Goal: Register for event/course: Register for event/course

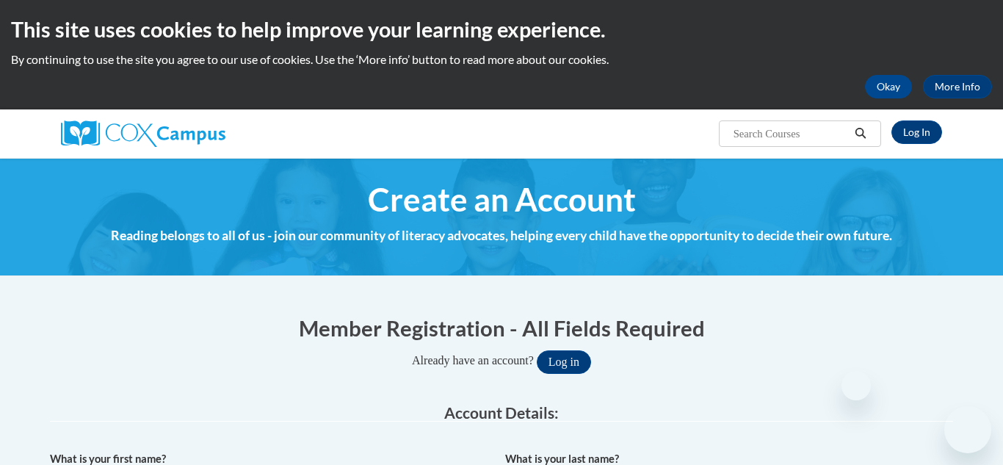
select select "fbf2d438-af2f-41f8-98f1-81c410e29de3"
select select "ad49bcad-a171-4b2e-b99c-48b446064914"
select select "Ohio"
select select "Fairfield"
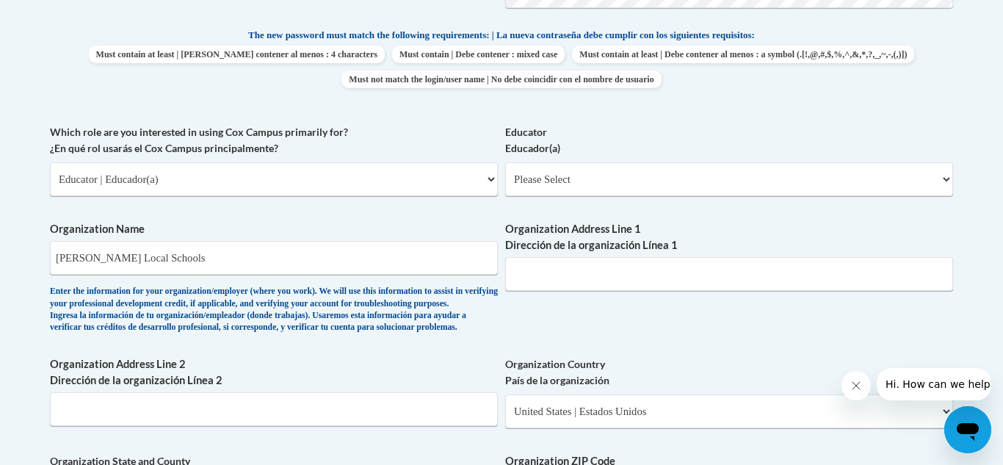
scroll to position [771, 0]
click at [641, 185] on select "Please Select Early Learning/Daycare Teacher/Family Home Care Provider | Maestr…" at bounding box center [729, 178] width 448 height 34
select select "d5fdb05a-b36c-4d60-97fa-9afceda7e903"
click at [505, 161] on select "Please Select Early Learning/Daycare Teacher/Family Home Care Provider | Maestr…" at bounding box center [729, 178] width 448 height 34
select select "null"
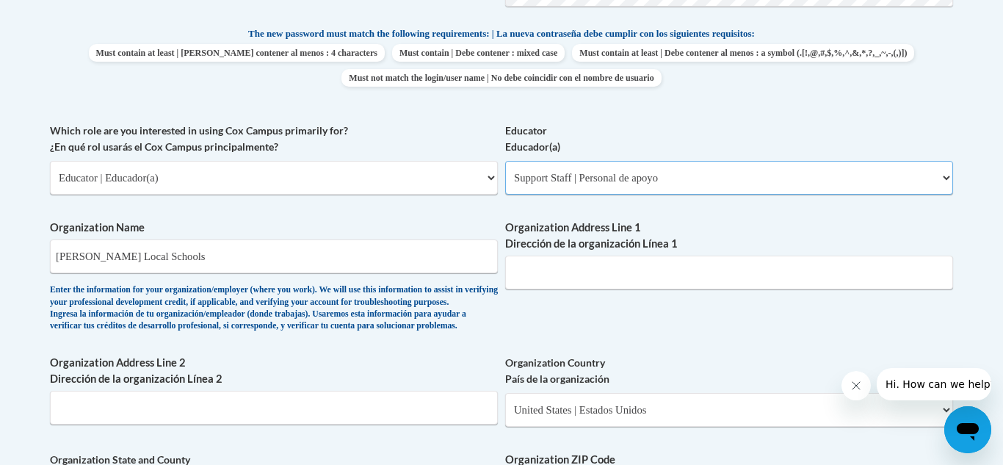
select select "null"
click at [579, 274] on input "Organization Address Line 1 Dirección de la organización Línea 1" at bounding box center [729, 272] width 448 height 34
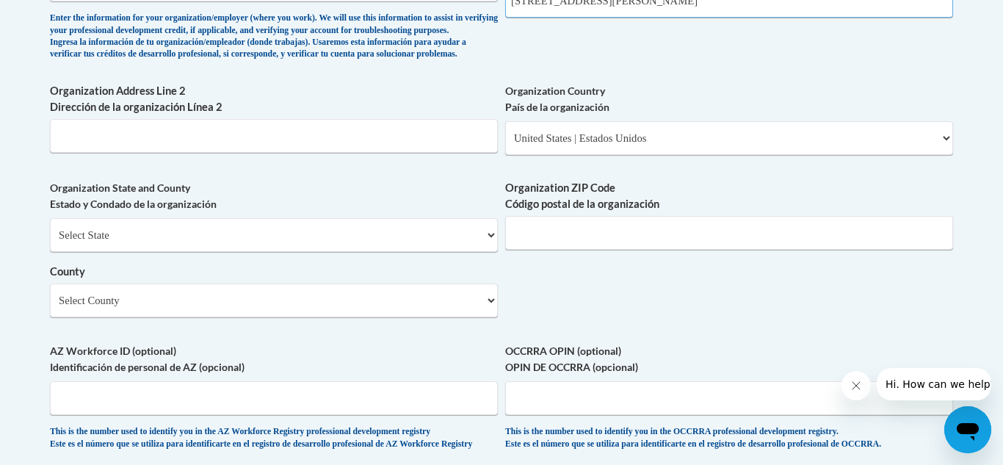
scroll to position [1061, 0]
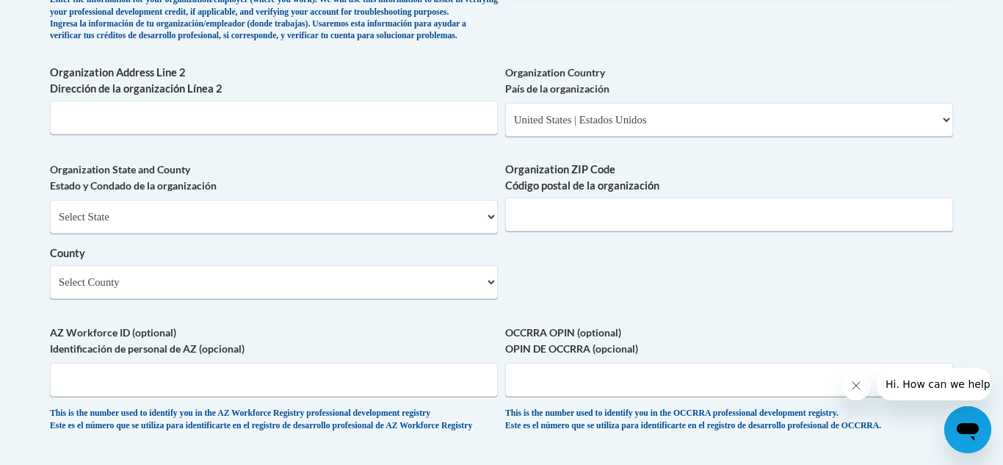
type input "414 N School St Amanda OH"
click at [650, 229] on input "Organization ZIP Code Código postal de la organización" at bounding box center [729, 214] width 448 height 34
type input "43102"
click at [435, 299] on select "Select County Adams Allen Ashland Ashtabula Athens Auglaize Belmont Brown Butle…" at bounding box center [274, 282] width 448 height 34
select select "Fairfield"
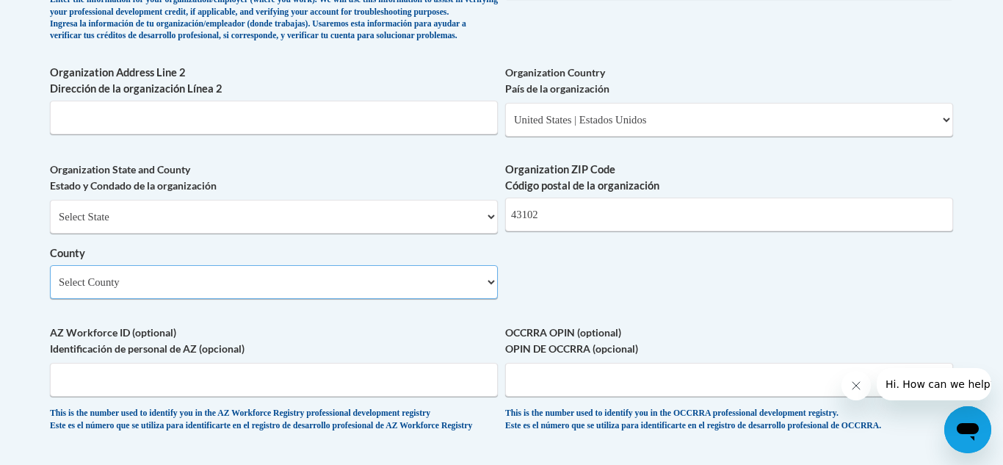
click at [50, 289] on select "Select County Adams Allen Ashland Ashtabula Athens Auglaize Belmont Brown Butle…" at bounding box center [274, 282] width 448 height 34
click at [199, 233] on select "Select State Alabama Alaska Arizona Arkansas California Colorado Connecticut De…" at bounding box center [274, 217] width 448 height 34
select select "Ohio"
click at [50, 224] on select "Select State Alabama Alaska Arizona Arkansas California Colorado Connecticut De…" at bounding box center [274, 217] width 448 height 34
click at [156, 299] on select "County" at bounding box center [274, 282] width 448 height 34
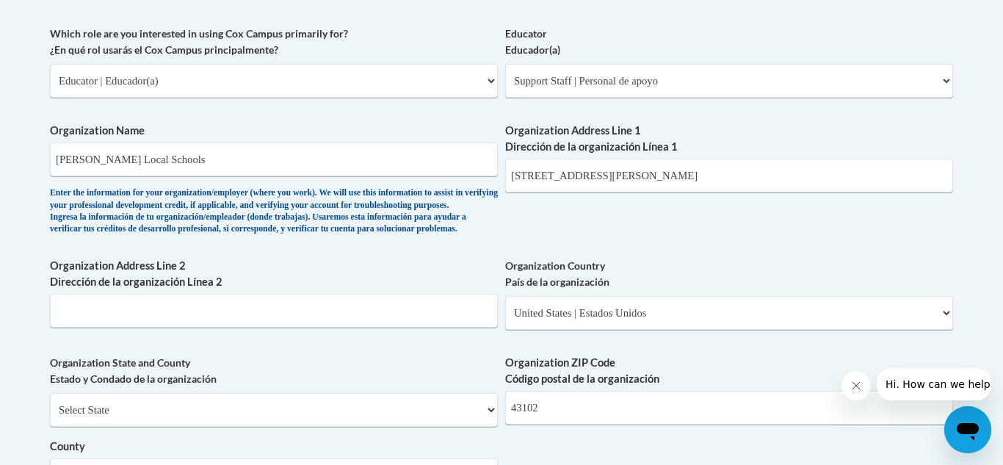
scroll to position [812, 0]
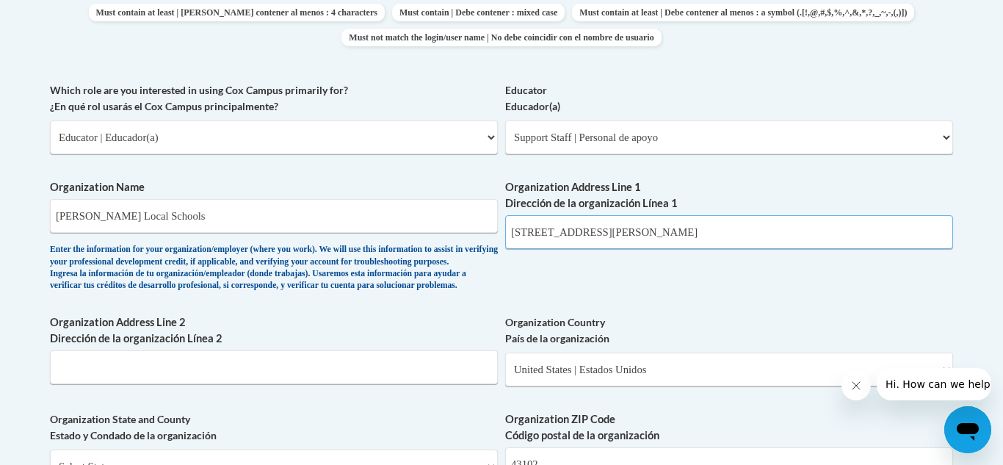
click at [586, 231] on input "414 N School St Amanda OH" at bounding box center [729, 232] width 448 height 34
type input "414 N School St Amanda OH"
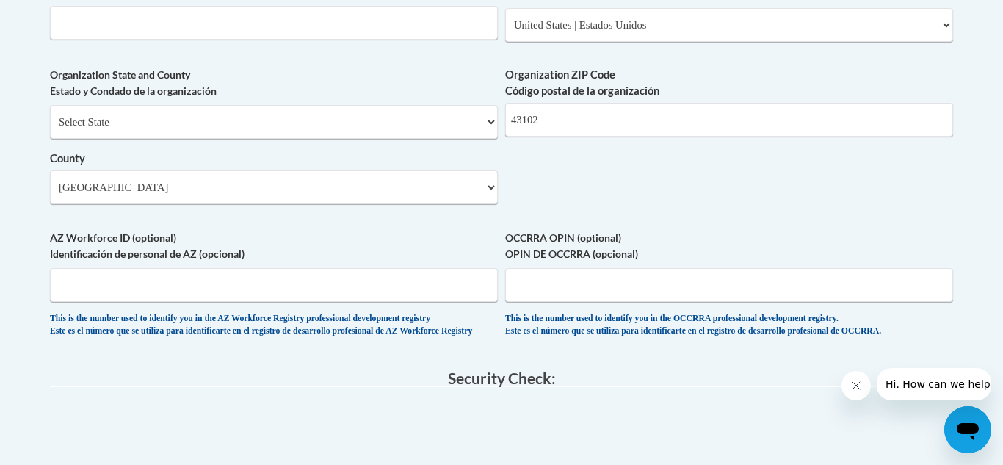
scroll to position [1174, 0]
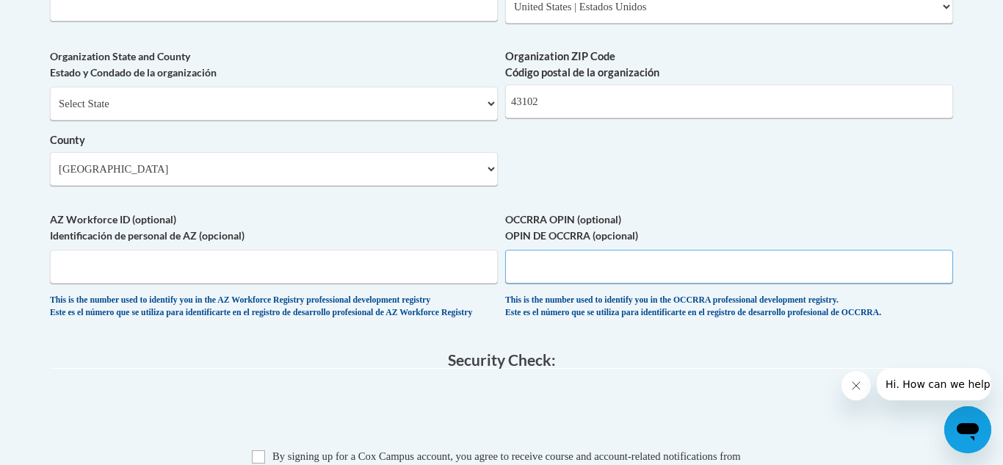
click at [575, 283] on input "OCCRRA OPIN (optional) OPIN DE OCCRRA (opcional)" at bounding box center [729, 267] width 448 height 34
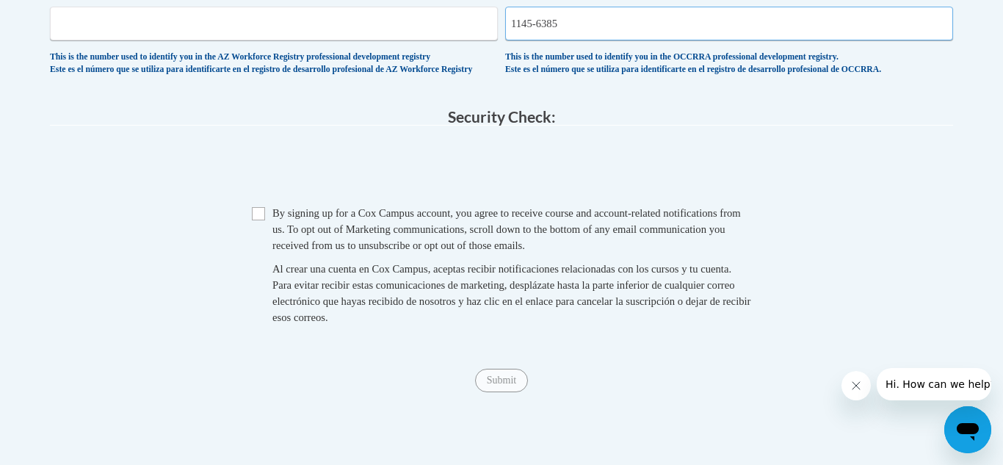
scroll to position [1425, 0]
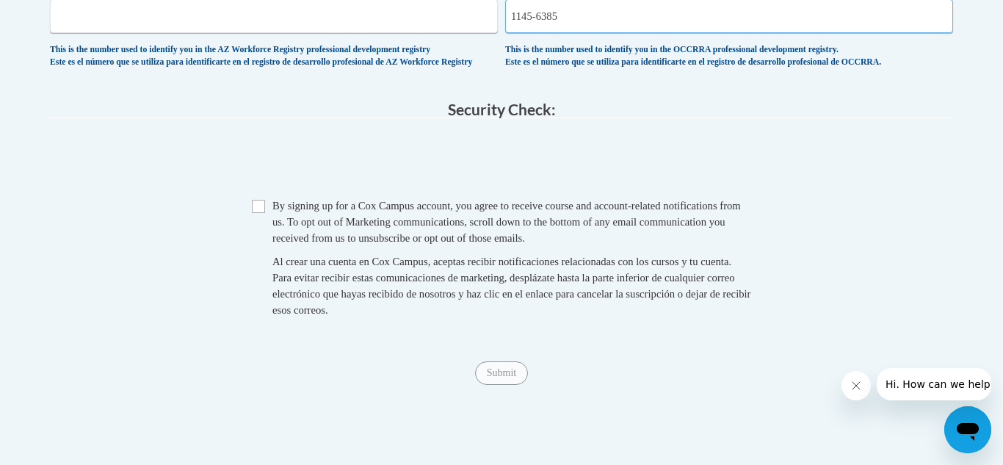
type input "1145-6385"
click at [263, 213] on input "Checkbox" at bounding box center [258, 206] width 13 height 13
checkbox input "true"
click at [508, 385] on input "Submit" at bounding box center [501, 372] width 53 height 23
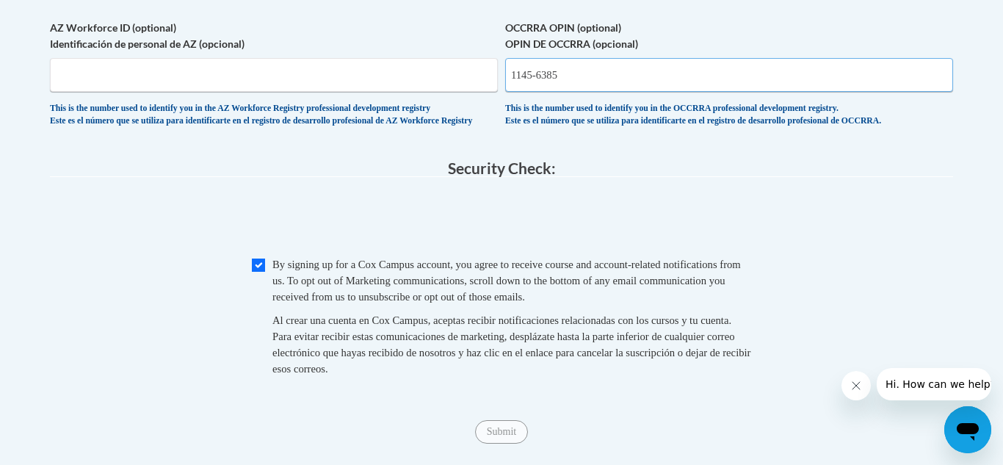
scroll to position [1364, 0]
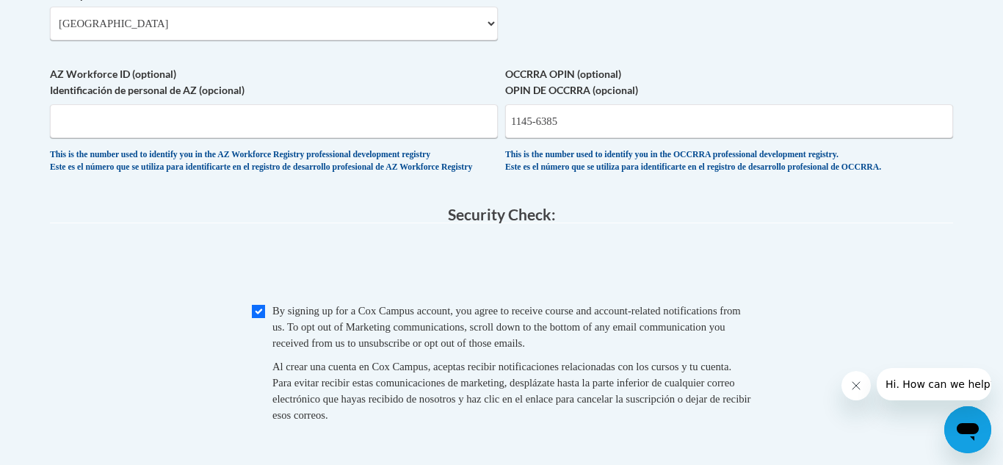
scroll to position [1319, 0]
click at [580, 139] on input "1145-6385" at bounding box center [729, 122] width 448 height 34
click at [616, 174] on div "This is the number used to identify you in the OCCRRA professional development …" at bounding box center [729, 162] width 448 height 24
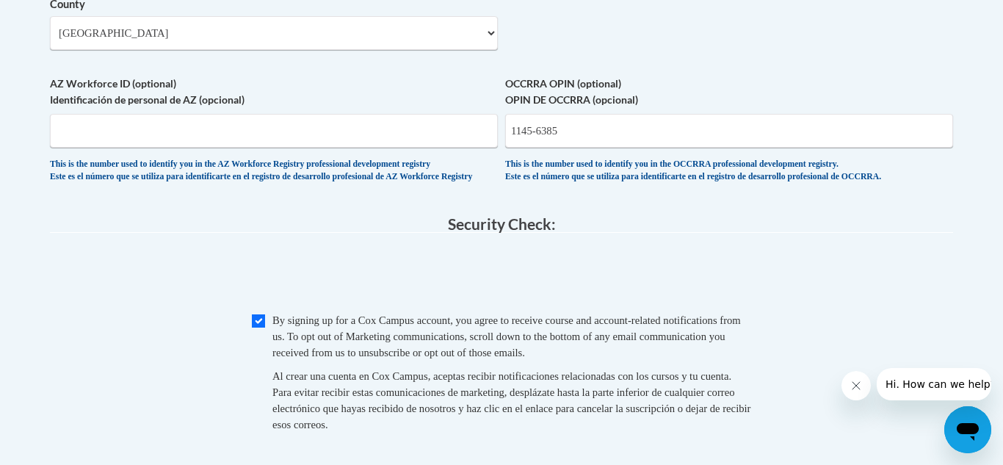
scroll to position [1309, 0]
click at [575, 149] on input "1145-6385" at bounding box center [729, 132] width 448 height 34
click at [719, 306] on span "0cAFcWeA6EMCpqLpgozdTQXVAd9Nu2caJns77iKXjhMnCbmbBrD-ssdsJvP1rL0DMvJc1qjln2nFuWh…" at bounding box center [501, 277] width 903 height 57
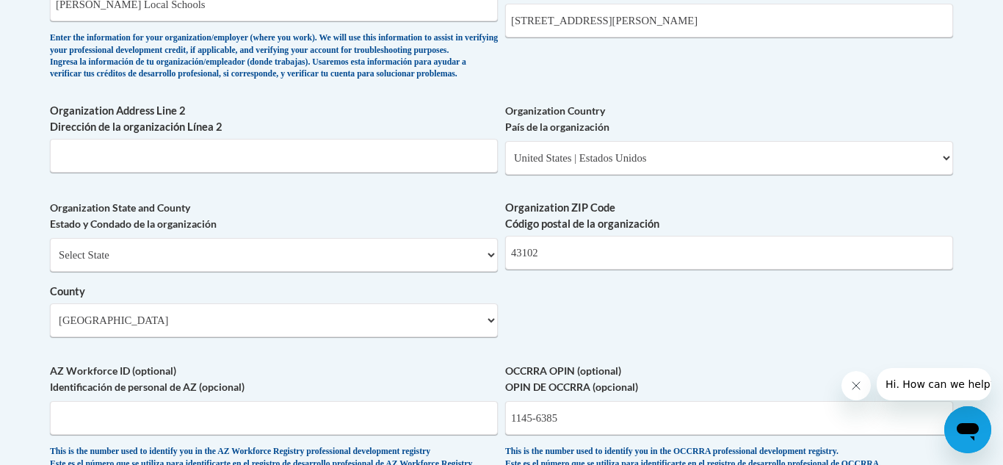
scroll to position [1014, 0]
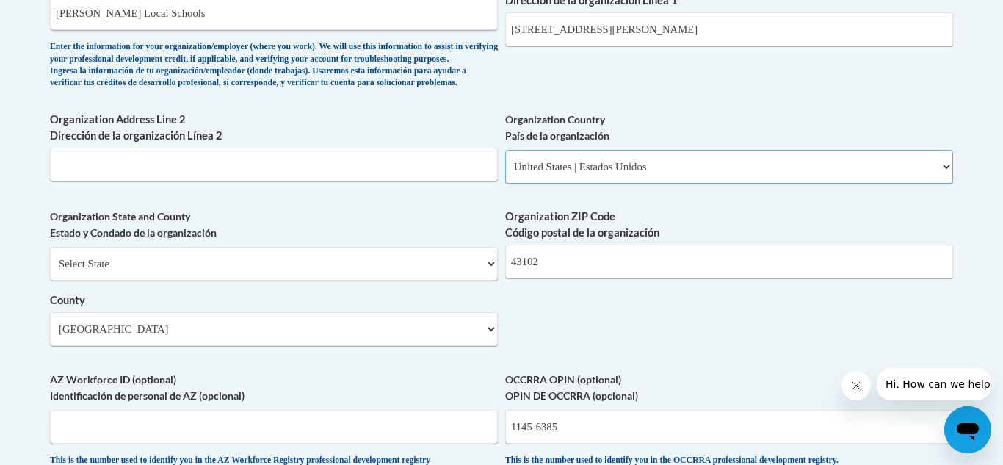
click at [623, 183] on select "Please Select United States | Estados Unidos Outside of the United States | Fue…" at bounding box center [729, 167] width 448 height 34
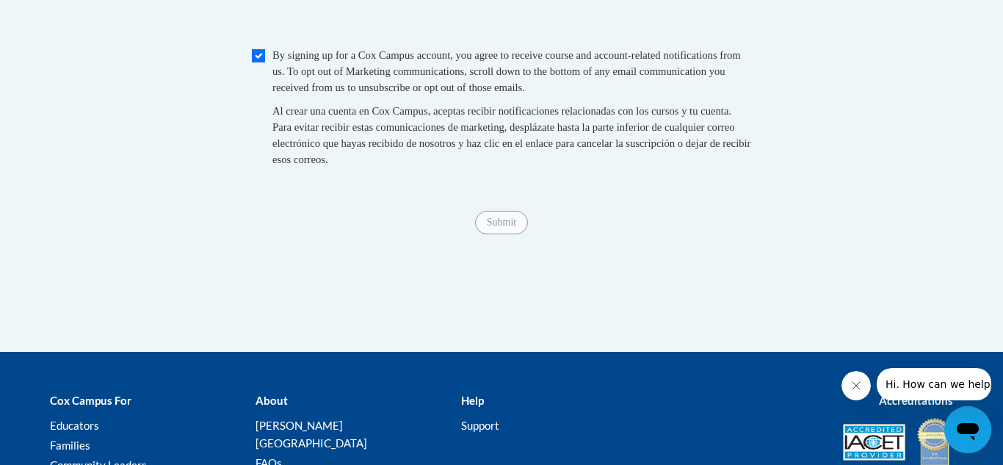
scroll to position [1740, 0]
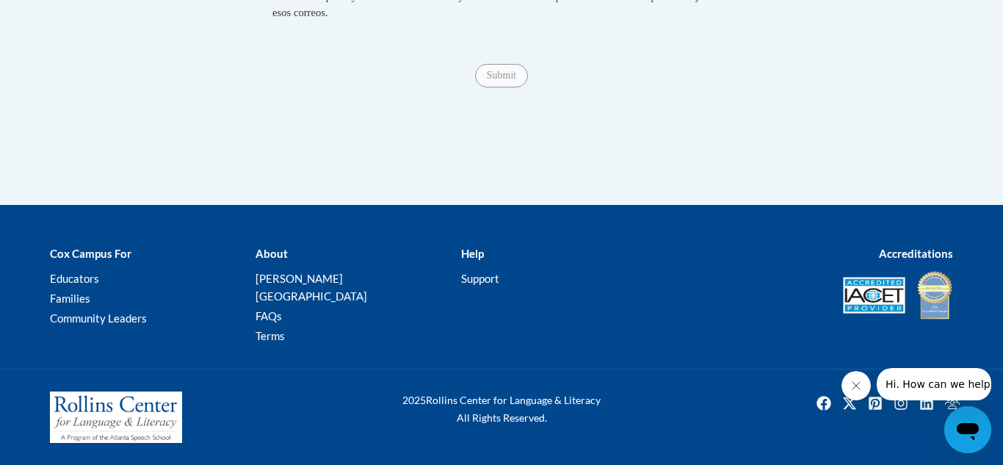
click at [855, 390] on icon "Close message from company" at bounding box center [856, 385] width 12 height 12
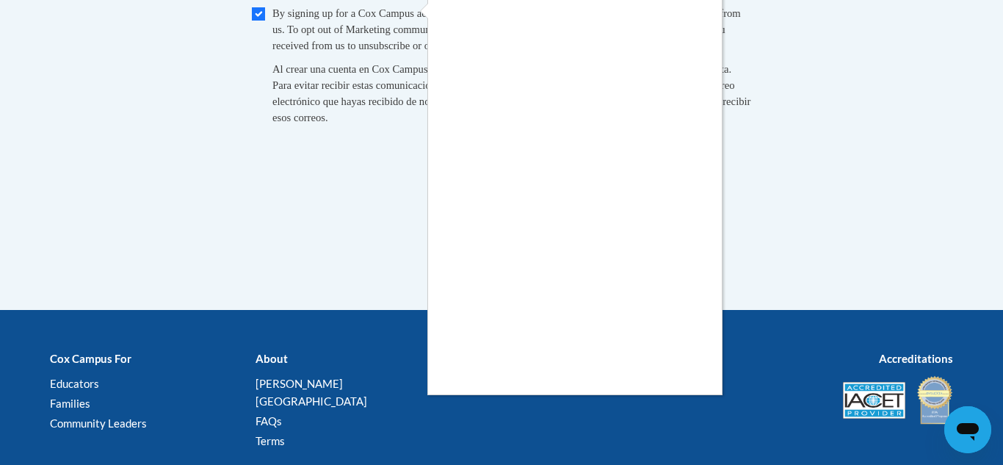
scroll to position [1610, 0]
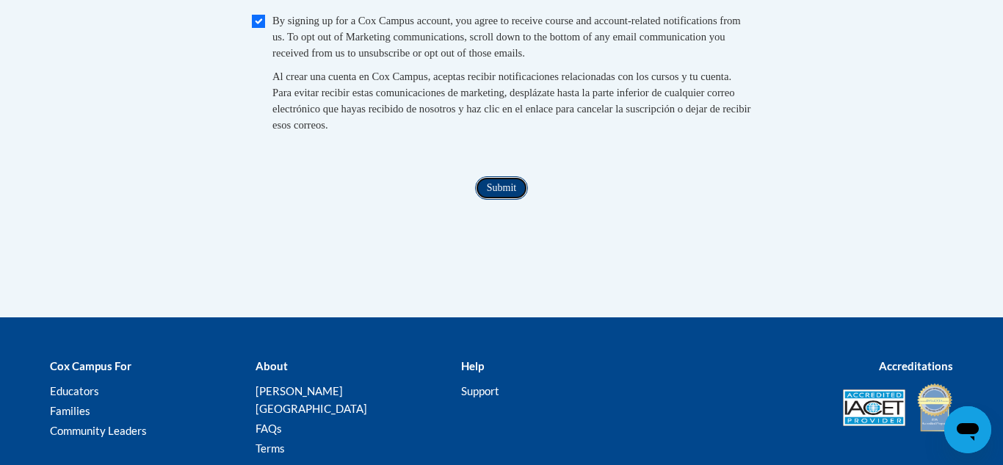
click at [499, 200] on input "Submit" at bounding box center [501, 187] width 53 height 23
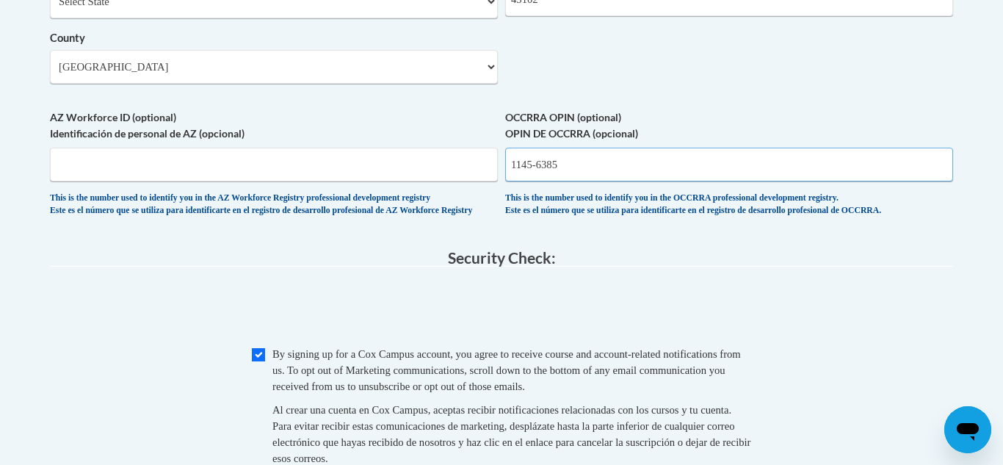
scroll to position [1270, 0]
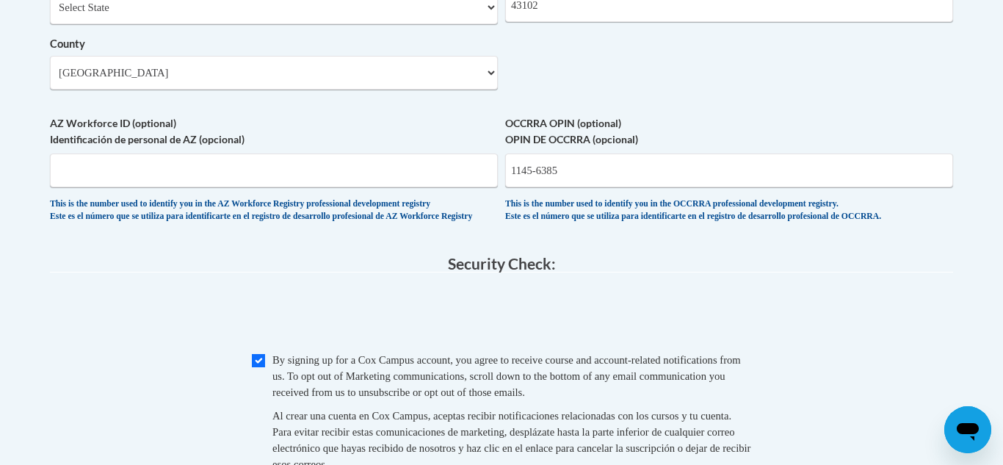
click at [653, 148] on label "OCCRRA OPIN (optional) OPIN DE OCCRRA (opcional)" at bounding box center [729, 131] width 448 height 32
click at [653, 153] on input "1145-6385" at bounding box center [729, 170] width 448 height 34
click at [538, 187] on input "1145-6385" at bounding box center [729, 170] width 448 height 34
type input "11456385"
click at [829, 344] on span "0cAFcWeA7VNI4LJVNnhRfKQxV6ML6ljq2tatlhSTrZcMBv9nkWJw_PLrupOMhsKpIPMfvvvNz-uI9QE…" at bounding box center [501, 315] width 903 height 57
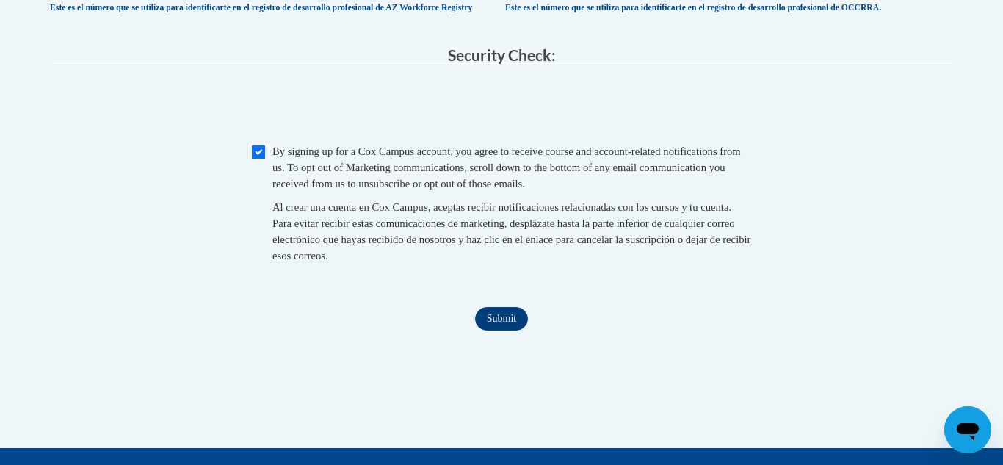
scroll to position [1480, 0]
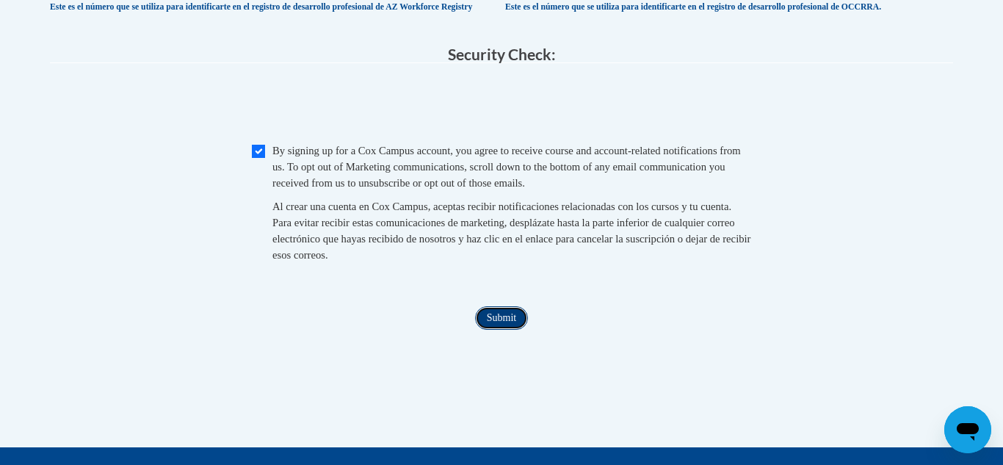
click at [490, 330] on input "Submit" at bounding box center [501, 317] width 53 height 23
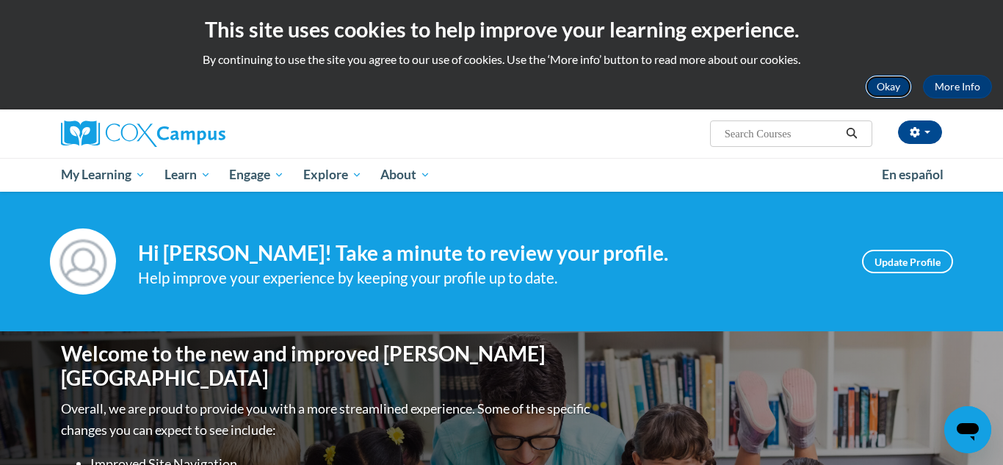
click at [889, 83] on button "Okay" at bounding box center [888, 86] width 47 height 23
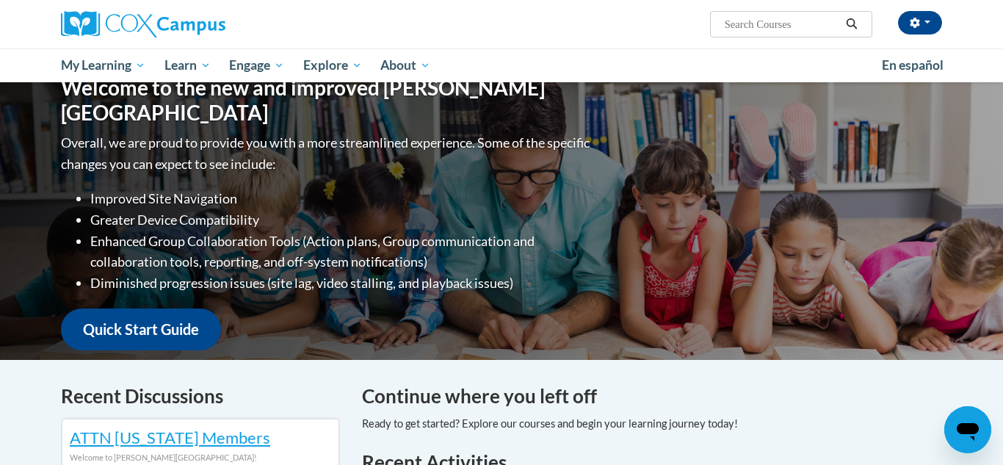
scroll to position [148, 0]
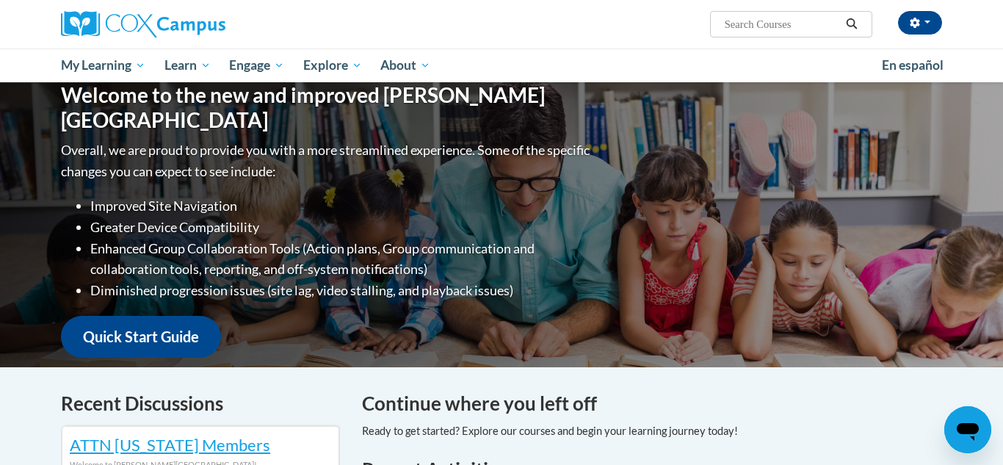
click at [597, 207] on div "Welcome to the new and improved Cox Campus Overall, we are proud to provide you…" at bounding box center [501, 220] width 925 height 294
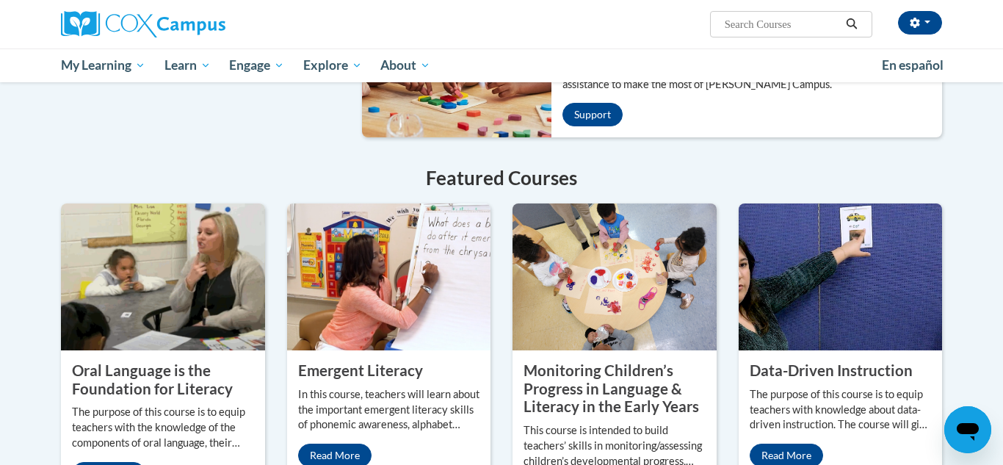
scroll to position [1099, 0]
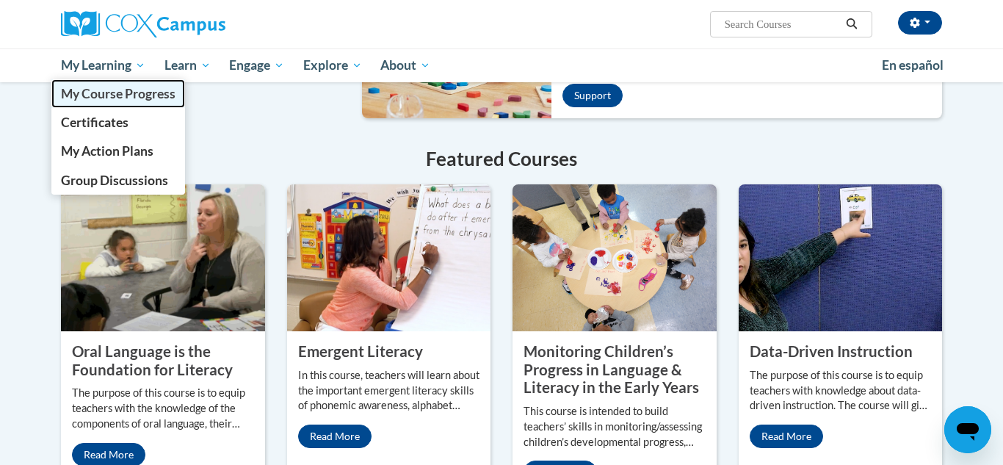
click at [112, 92] on span "My Course Progress" at bounding box center [118, 93] width 114 height 15
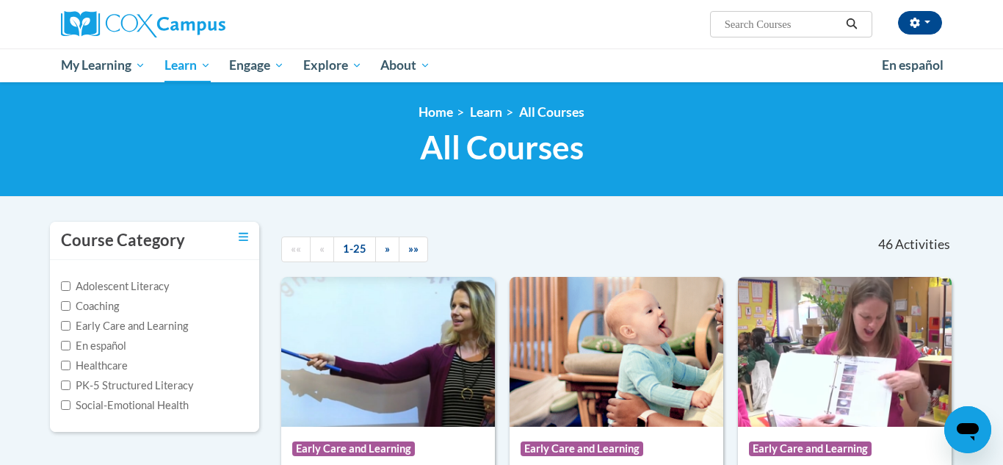
click at [762, 30] on input "Search..." at bounding box center [781, 24] width 117 height 18
paste input "Talk With Me (OA-L1)"
type input "Talk With Me (OA-L1)"
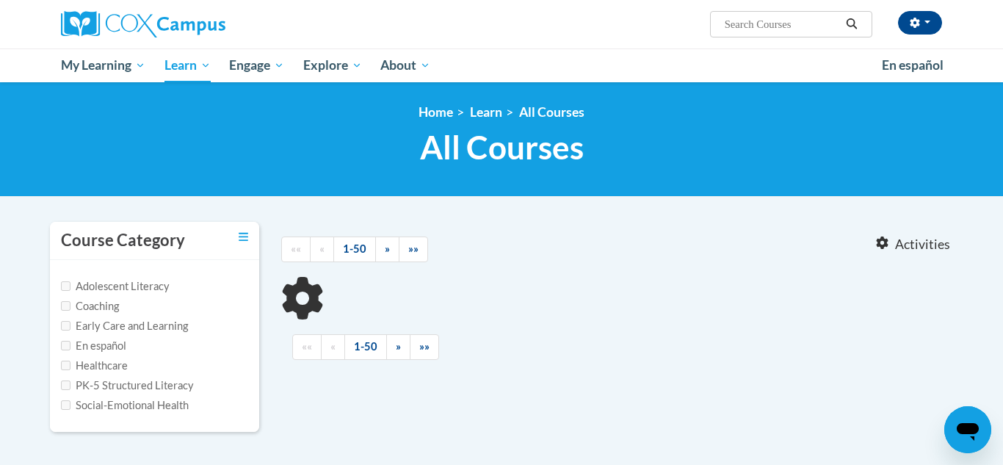
type input "Talk With Me (OA-L1)"
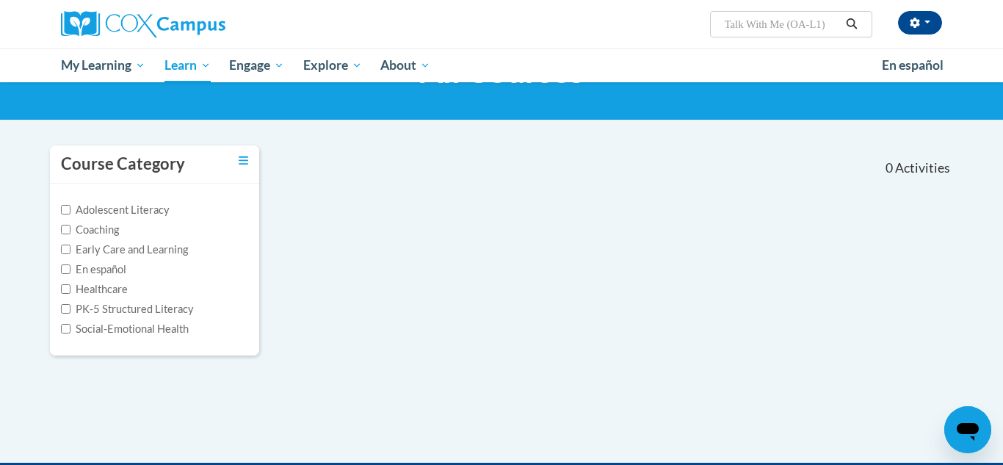
scroll to position [79, 0]
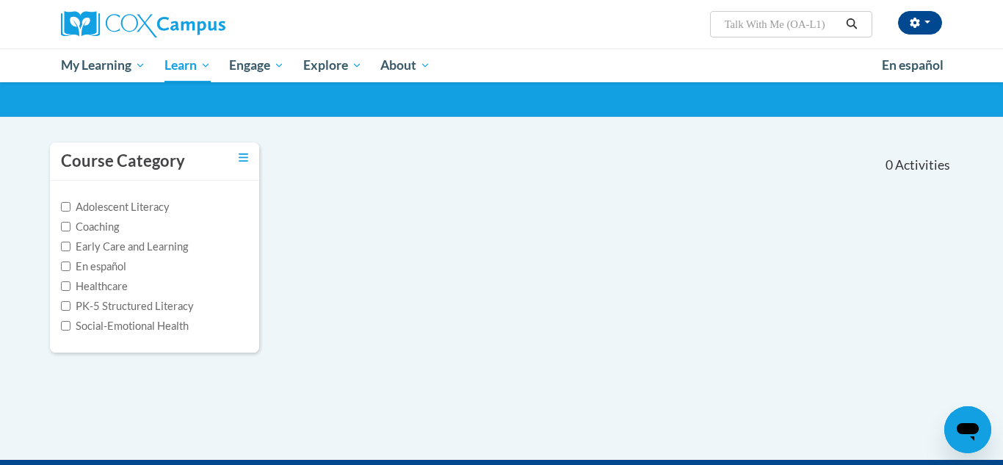
click at [847, 29] on button "Search" at bounding box center [851, 24] width 22 height 18
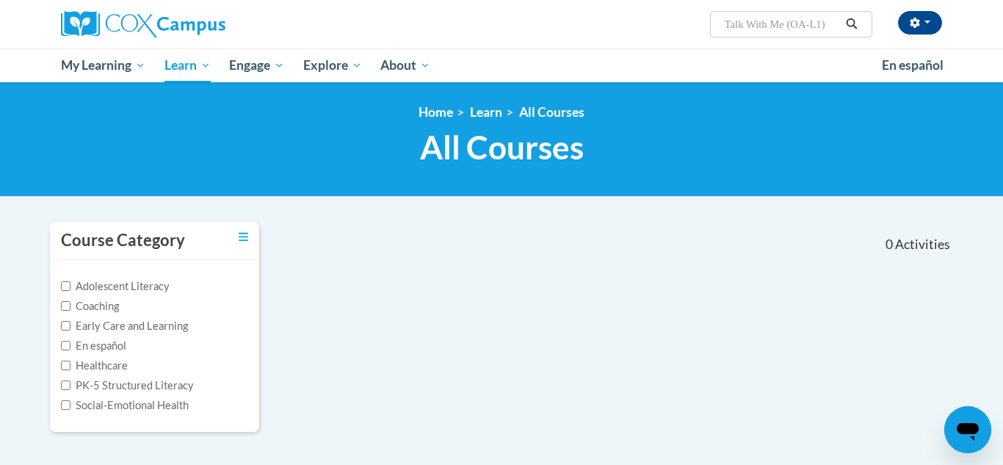
click at [744, 29] on input "Talk With Me (OA-L1)" at bounding box center [781, 24] width 117 height 18
drag, startPoint x: 826, startPoint y: 25, endPoint x: 785, endPoint y: 30, distance: 42.1
click at [785, 30] on input "Talk With Me (OA-L1)" at bounding box center [781, 24] width 117 height 18
type input "Talk With Me"
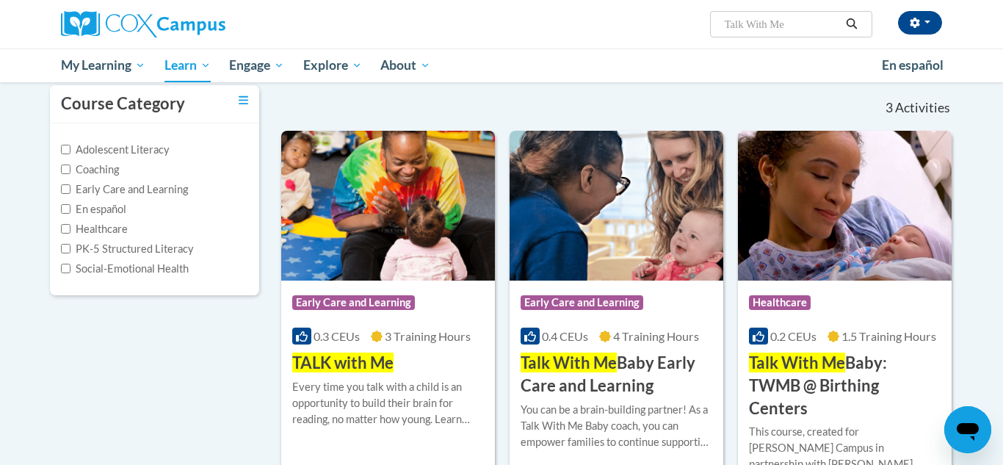
scroll to position [136, 0]
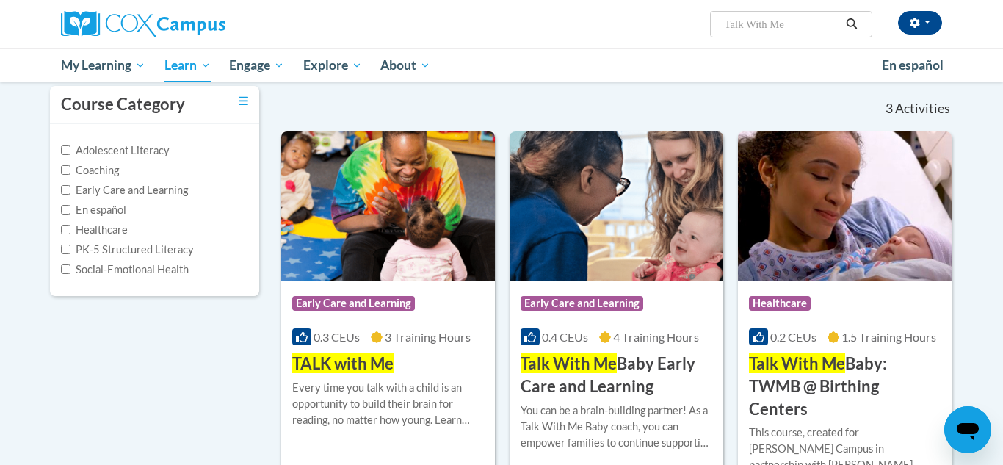
click at [368, 365] on span "TALK with Me" at bounding box center [342, 363] width 101 height 20
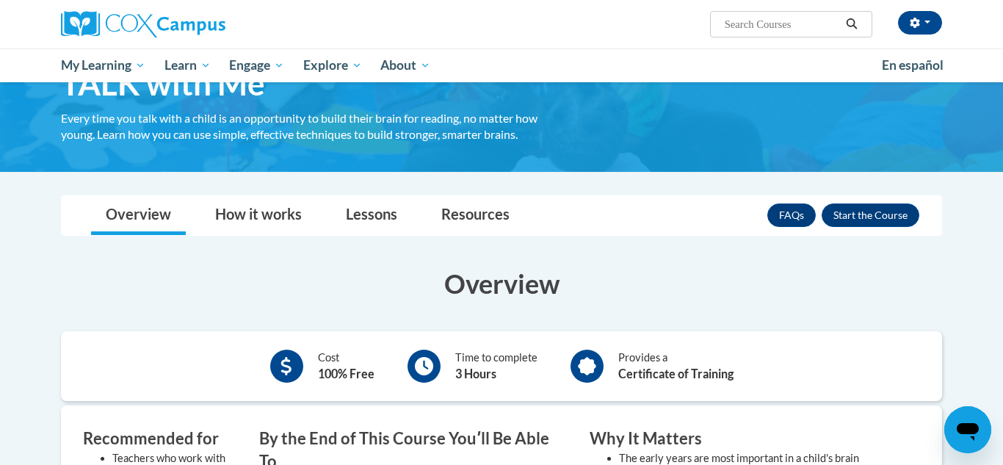
scroll to position [90, 0]
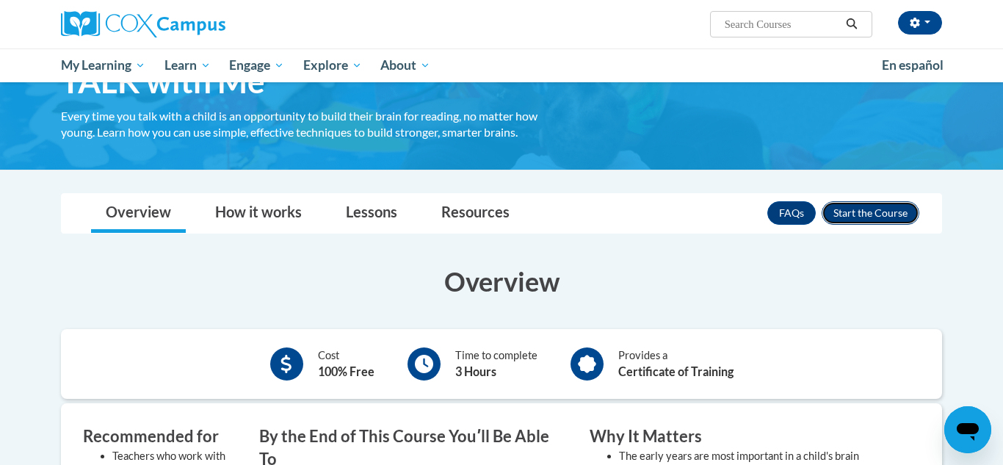
click at [879, 211] on button "Enroll" at bounding box center [870, 212] width 98 height 23
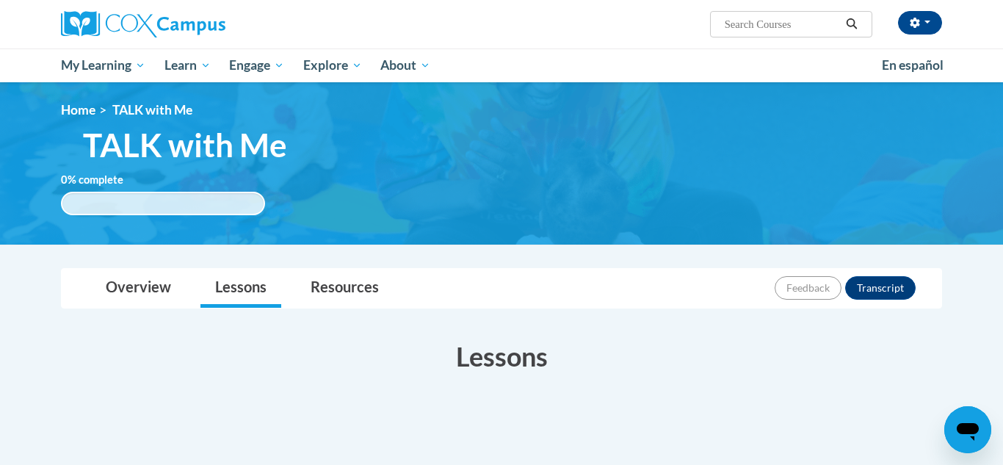
scroll to position [1, 0]
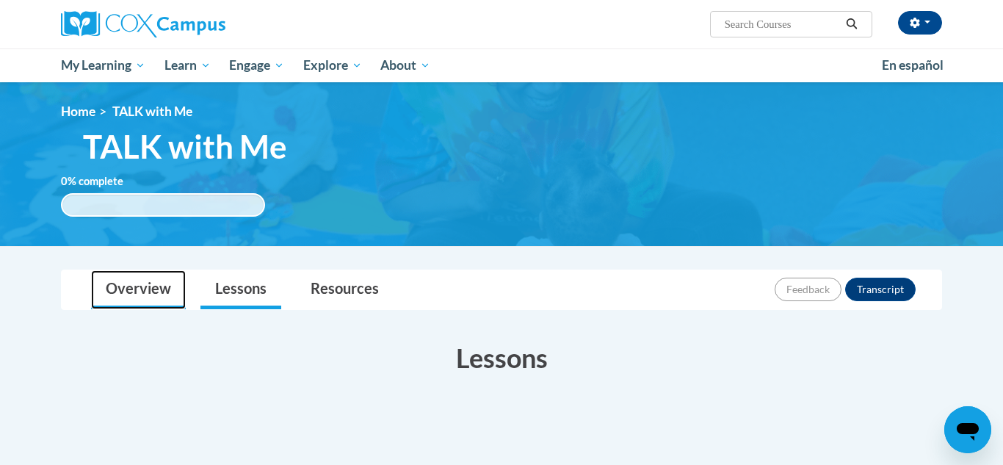
click at [161, 298] on link "Overview" at bounding box center [138, 289] width 95 height 39
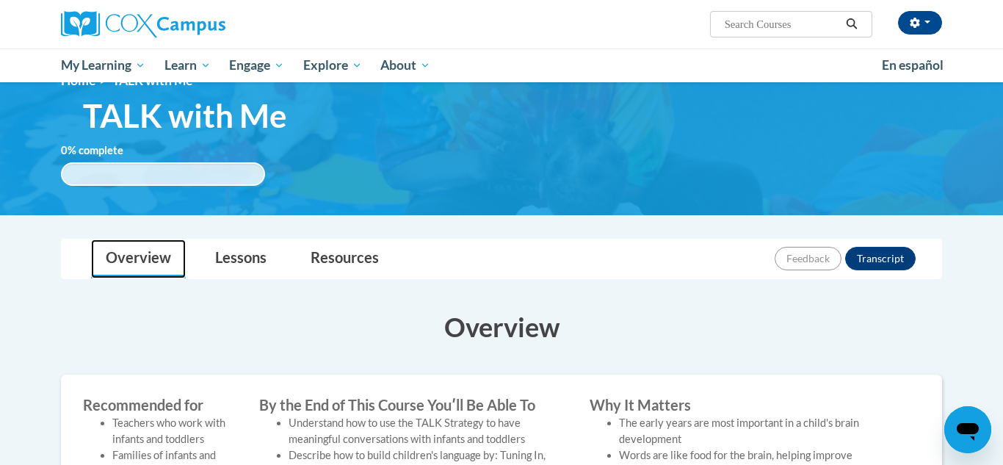
scroll to position [0, 0]
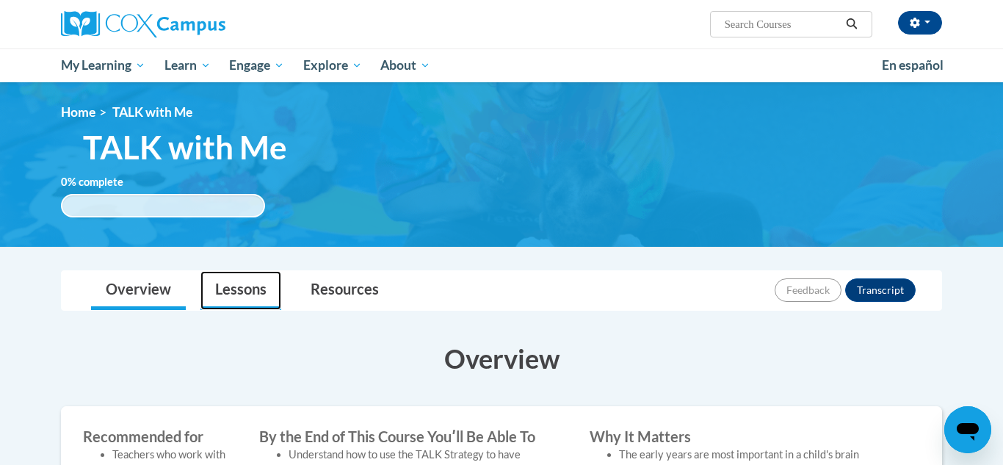
click at [230, 305] on link "Lessons" at bounding box center [240, 290] width 81 height 39
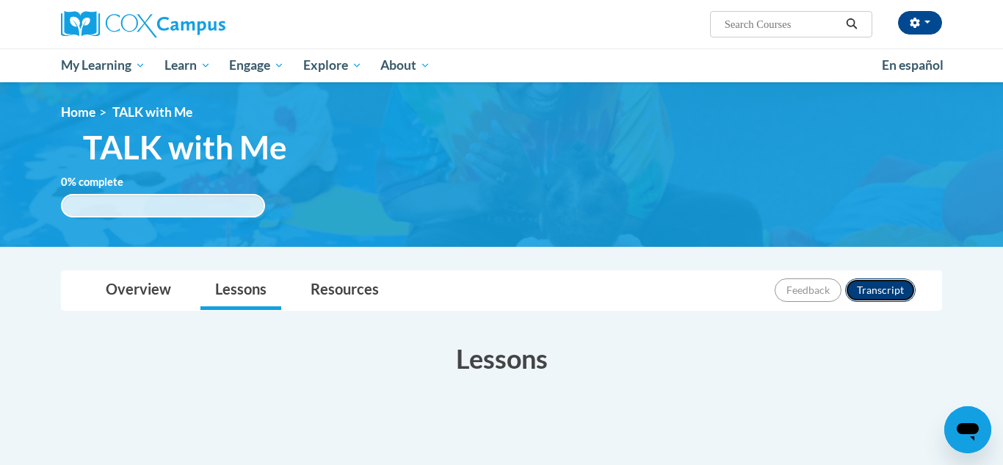
click at [897, 298] on button "Transcript" at bounding box center [880, 289] width 70 height 23
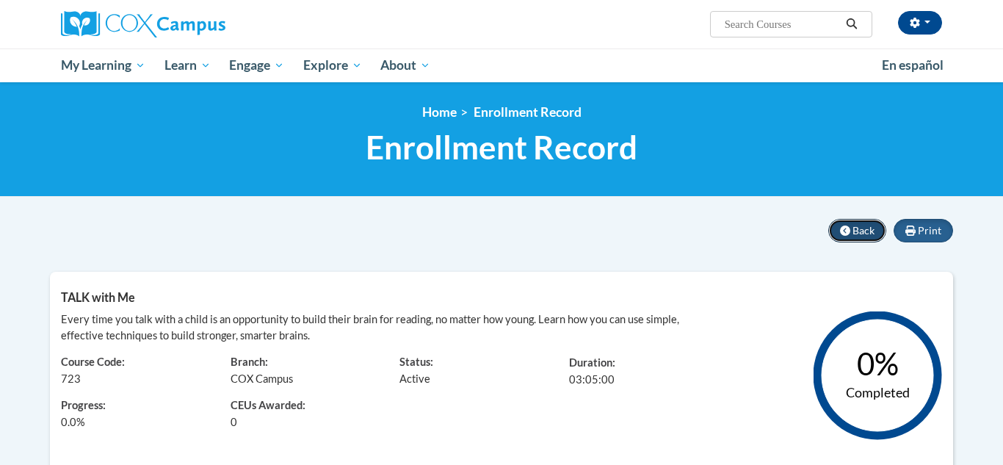
click at [847, 223] on button "Back" at bounding box center [857, 230] width 58 height 23
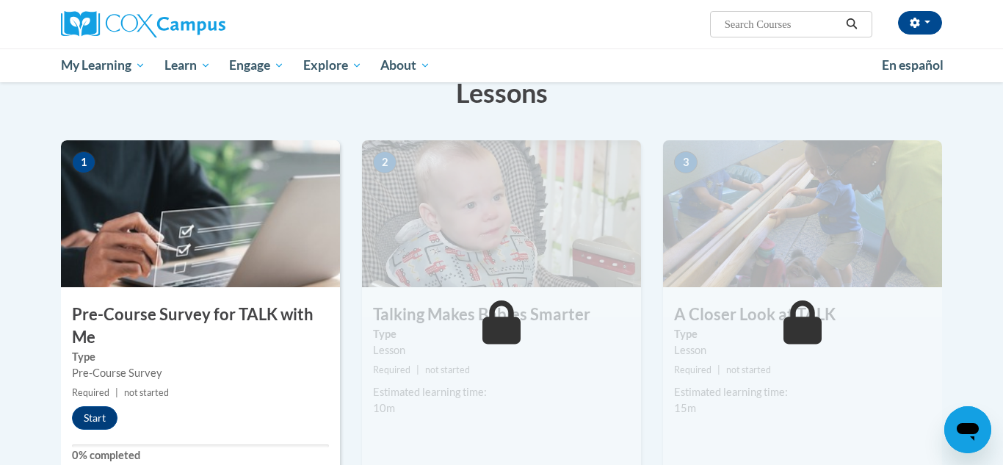
scroll to position [249, 0]
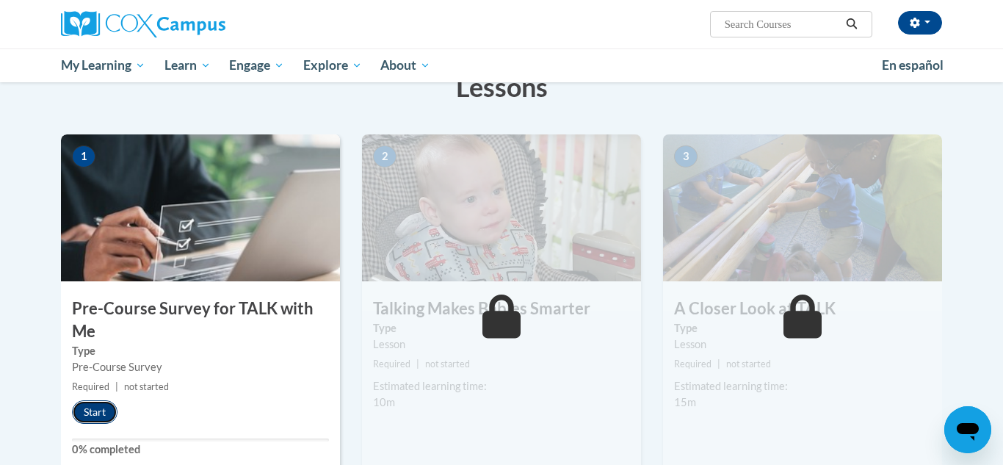
click at [100, 415] on button "Start" at bounding box center [95, 411] width 46 height 23
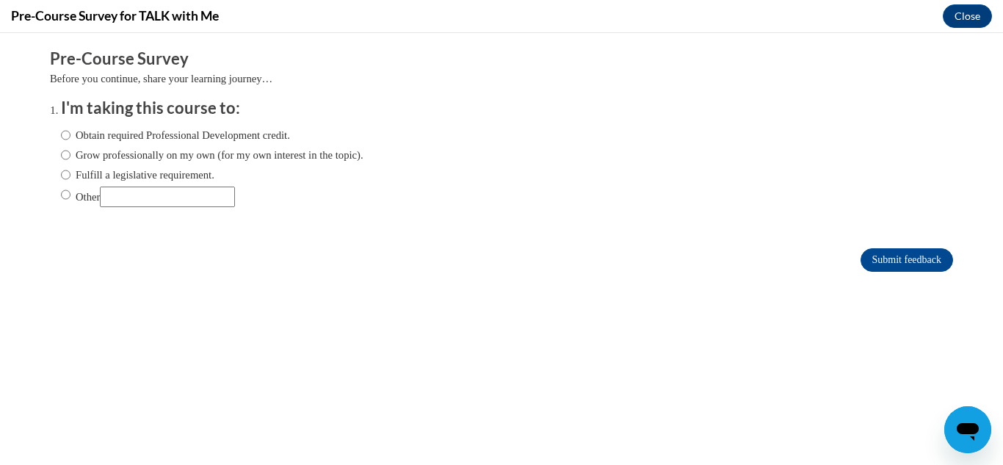
scroll to position [0, 0]
click at [214, 137] on label "Obtain required Professional Development credit." at bounding box center [175, 135] width 229 height 16
click at [70, 137] on input "Obtain required Professional Development credit." at bounding box center [66, 135] width 10 height 16
radio input "true"
click at [860, 258] on input "Submit feedback" at bounding box center [906, 259] width 92 height 23
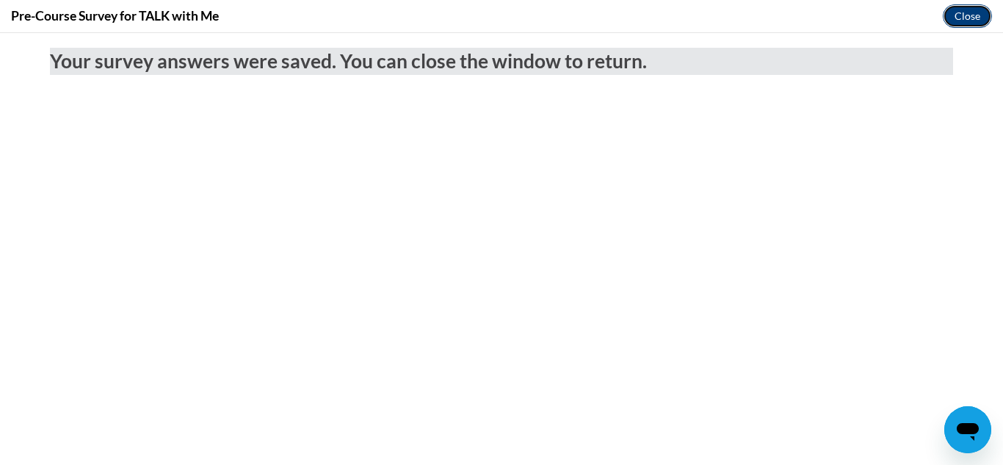
click at [964, 25] on button "Close" at bounding box center [966, 15] width 49 height 23
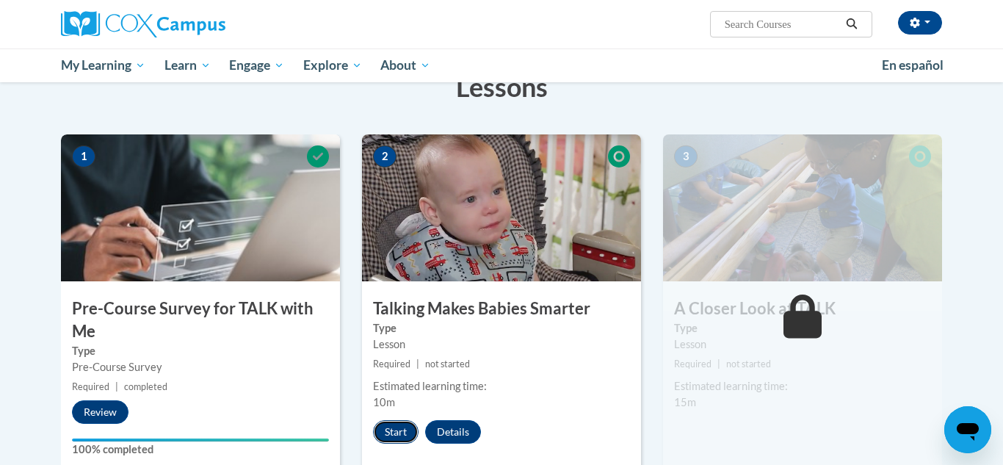
click at [402, 429] on button "Start" at bounding box center [396, 431] width 46 height 23
